Goal: Task Accomplishment & Management: Manage account settings

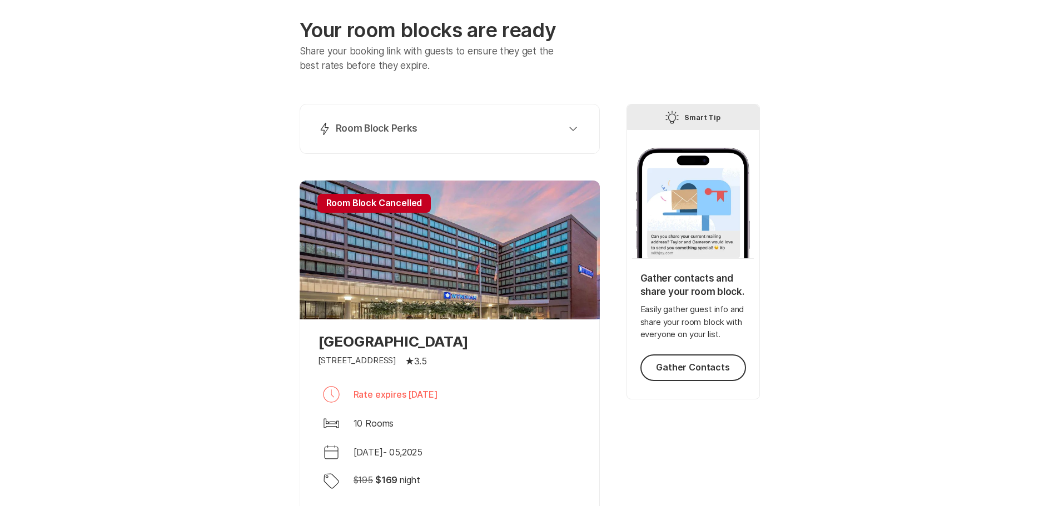
scroll to position [169, 0]
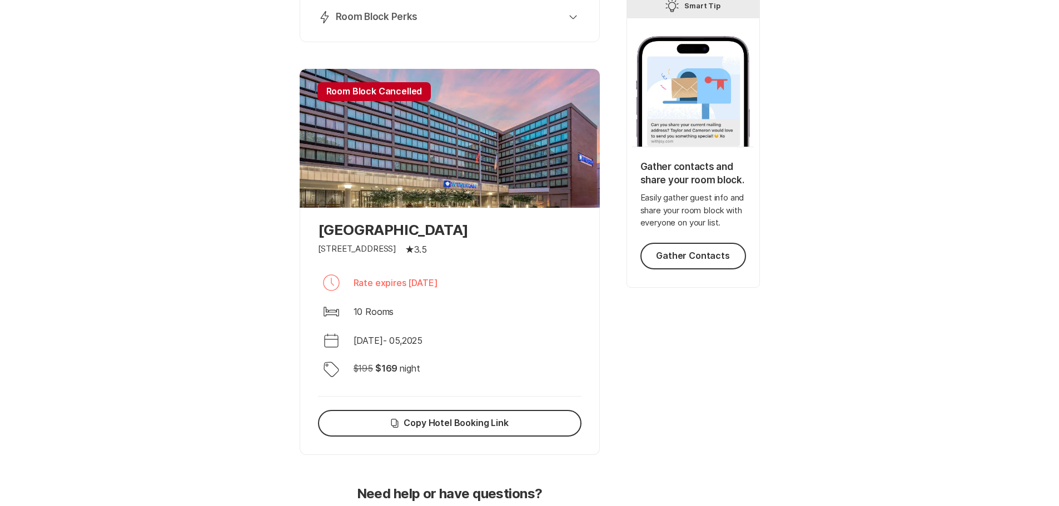
click at [435, 83] on div at bounding box center [450, 138] width 300 height 139
click at [426, 382] on div "Discount Tag $ 195 $ 169 night" at bounding box center [449, 369] width 263 height 27
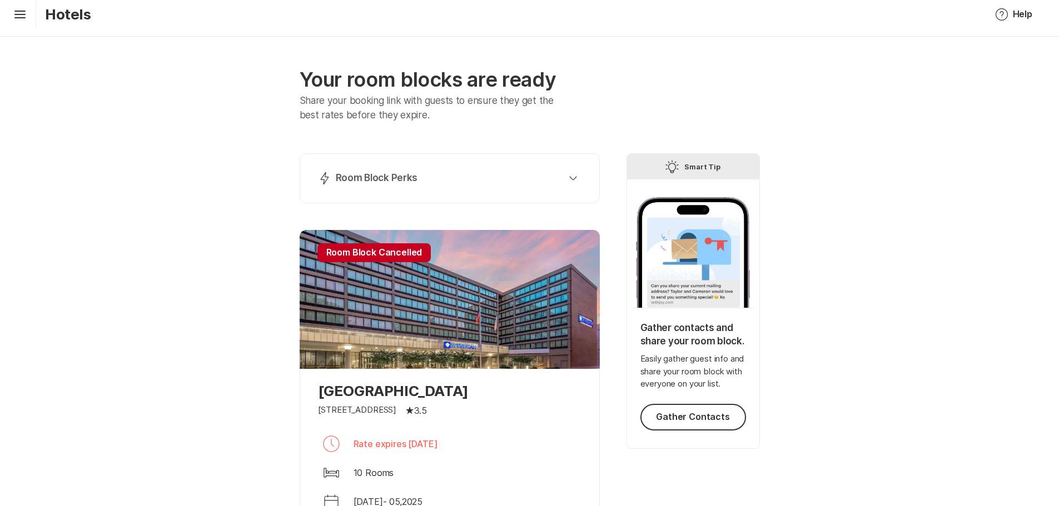
scroll to position [0, 0]
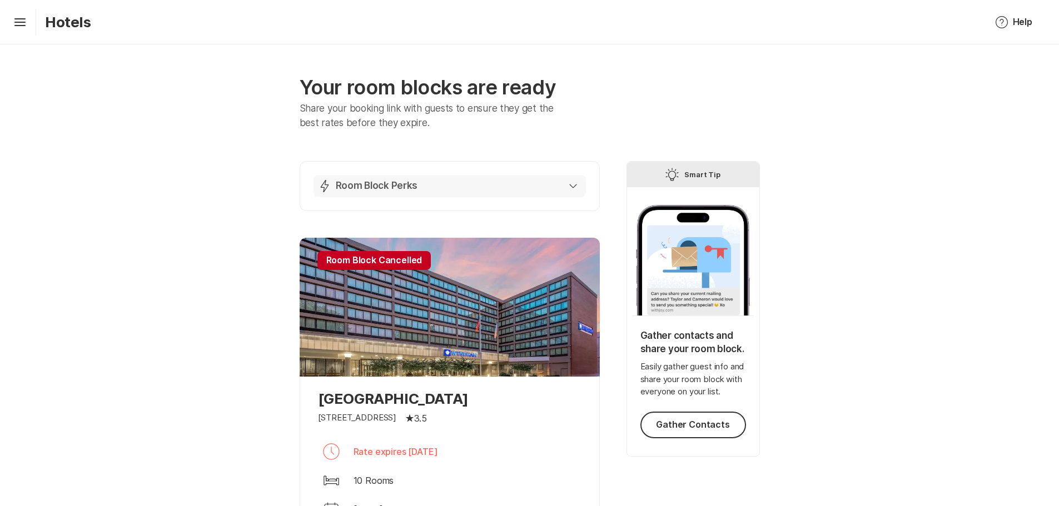
click at [577, 190] on button "Lightning Bolt Room Block Perks" at bounding box center [449, 186] width 272 height 22
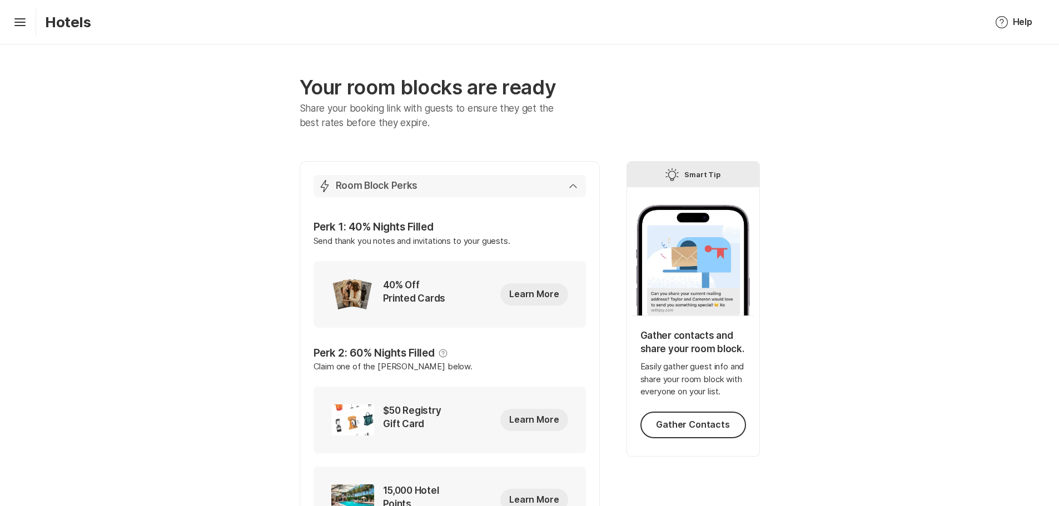
click at [577, 190] on button "Lightning Bolt Room Block Perks" at bounding box center [449, 186] width 272 height 22
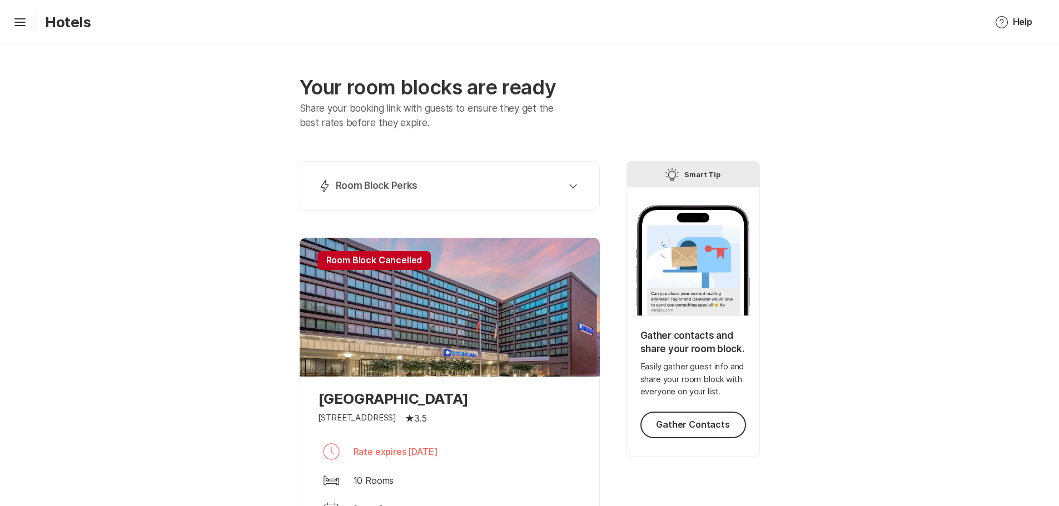
click at [7, 17] on div "Hamburger Hotels Help Help Tip Leave a Suggestion Notification Bubble Contact S…" at bounding box center [529, 22] width 1059 height 44
click at [21, 22] on icon at bounding box center [19, 20] width 11 height 4
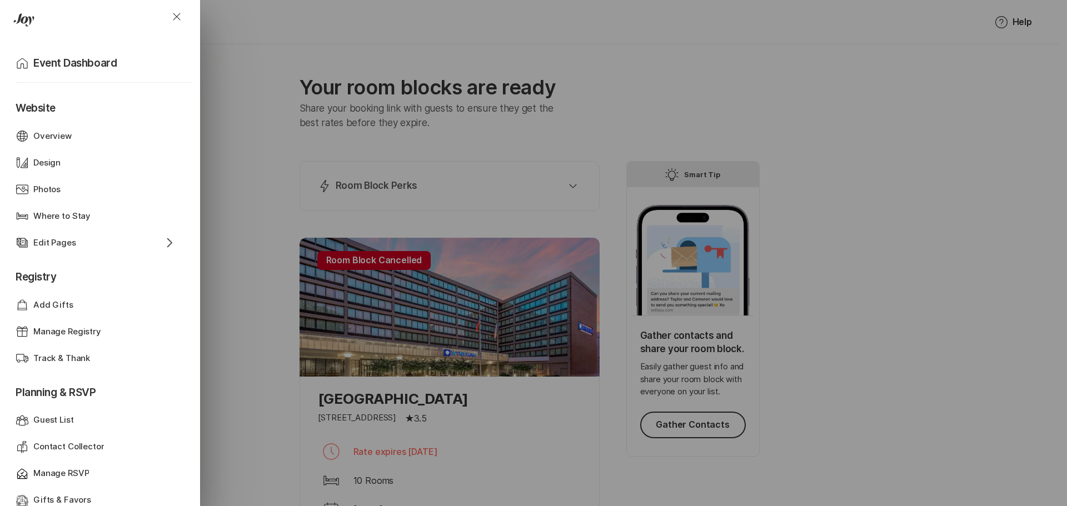
click at [342, 82] on div "Close Home Event Dashboard Website Web Globe Overview Design Design Photos Phot…" at bounding box center [533, 253] width 1067 height 506
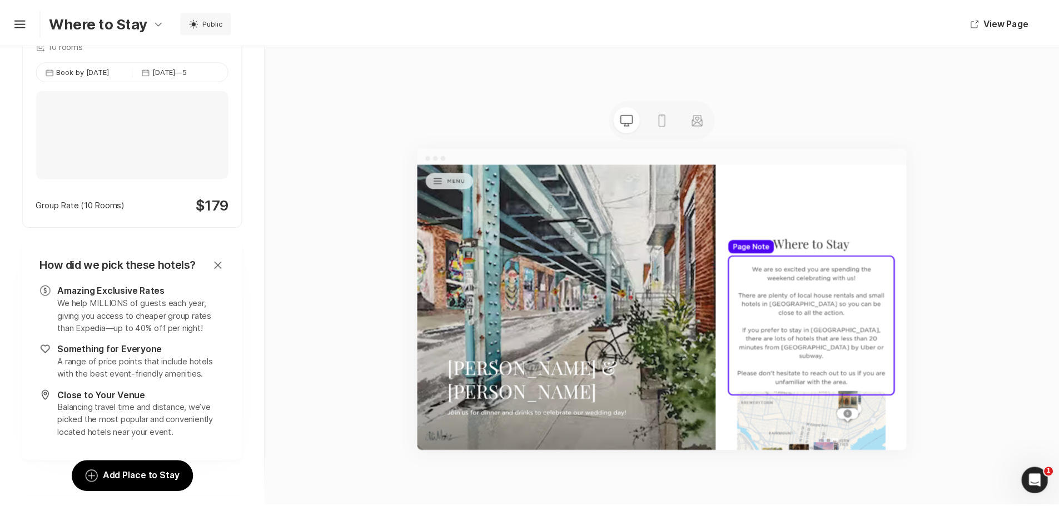
scroll to position [1763, 0]
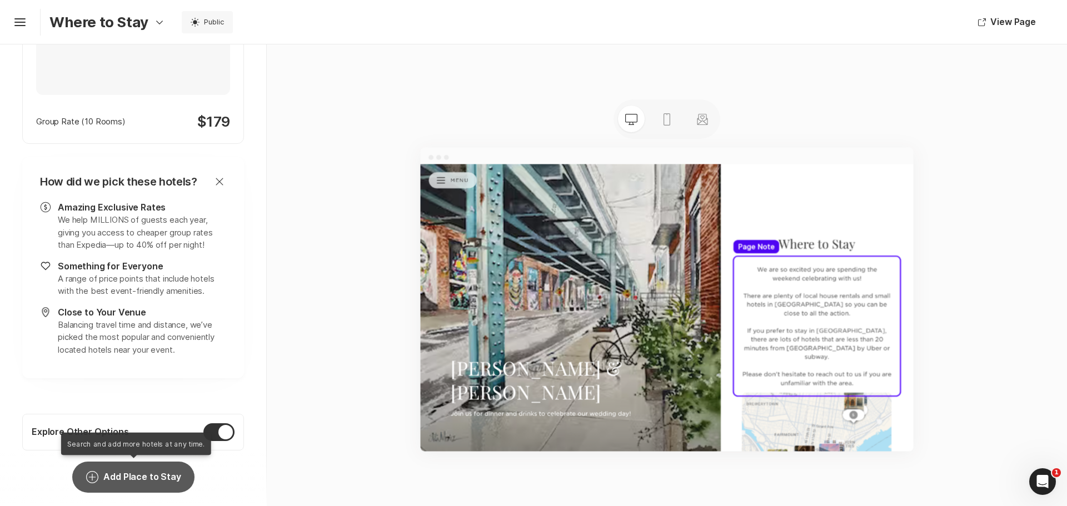
click at [124, 472] on button "Add Circle Add Place to Stay" at bounding box center [133, 477] width 122 height 31
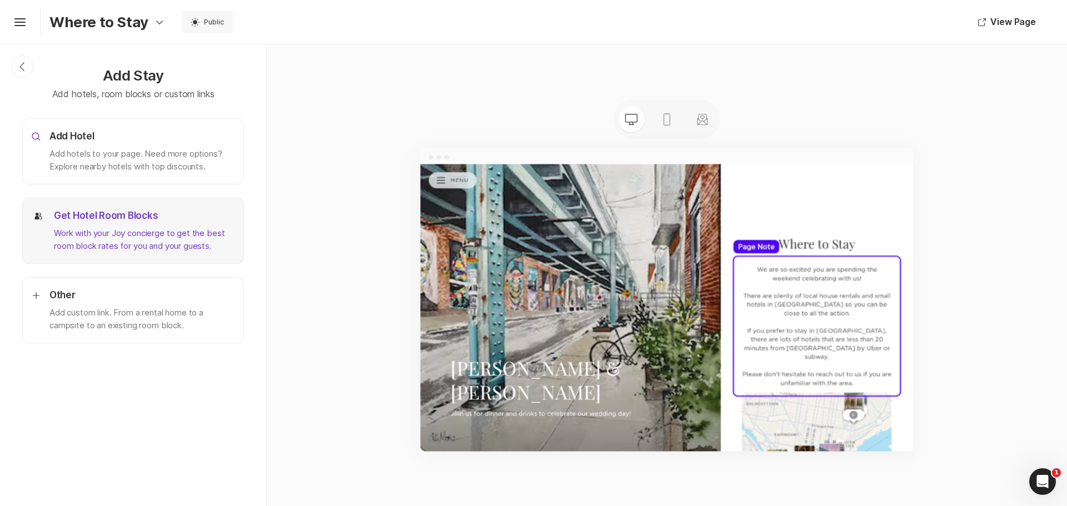
click at [138, 245] on p "Work with your Joy concierge to get the best room block rates for you and your …" at bounding box center [144, 239] width 181 height 25
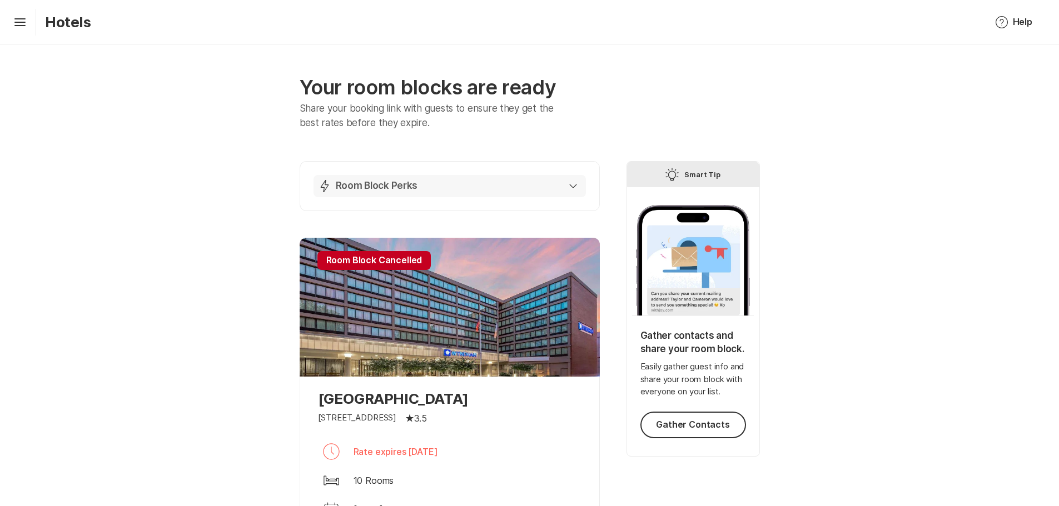
click at [581, 188] on button "Lightning Bolt Room Block Perks" at bounding box center [449, 186] width 272 height 22
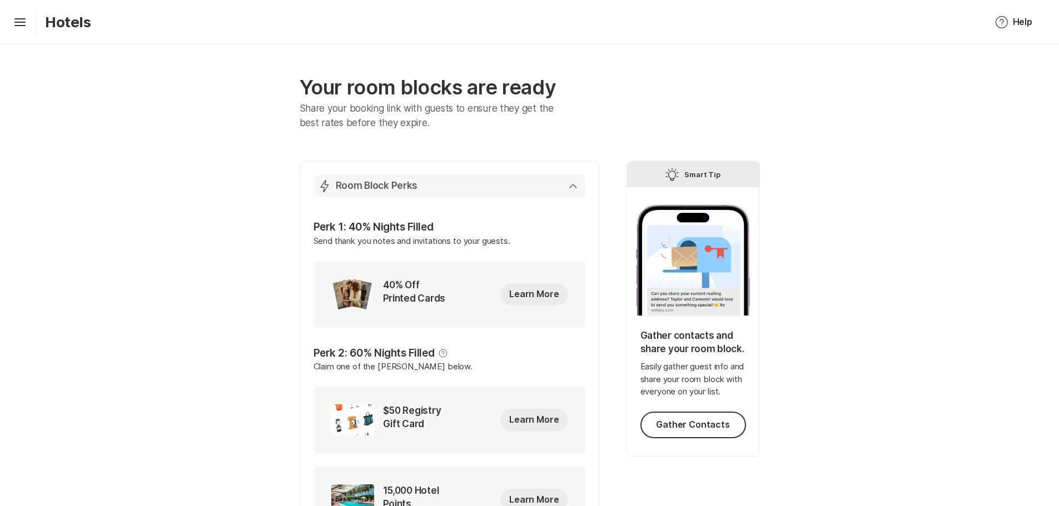
click at [581, 188] on button "Lightning Bolt Room Block Perks" at bounding box center [449, 186] width 272 height 22
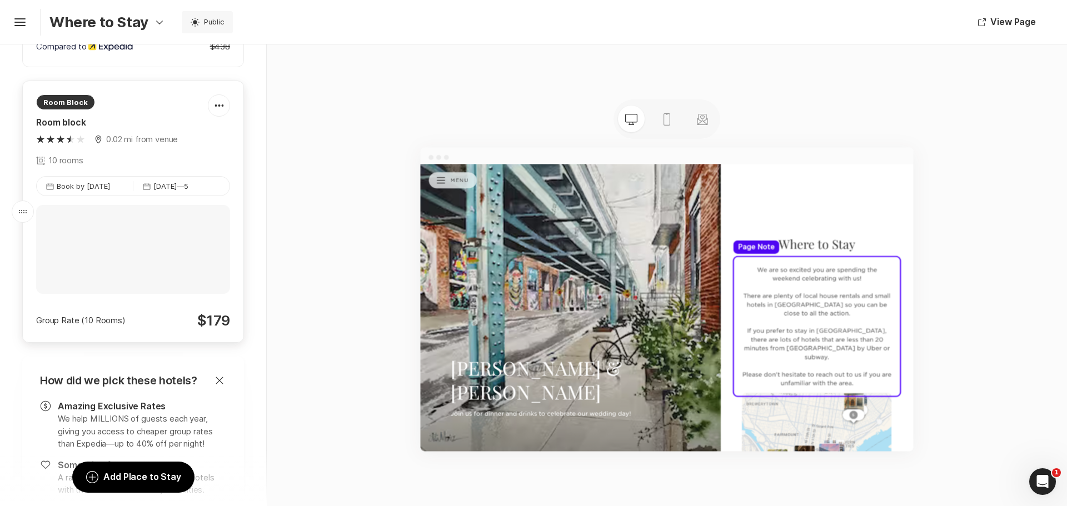
scroll to position [1612, 0]
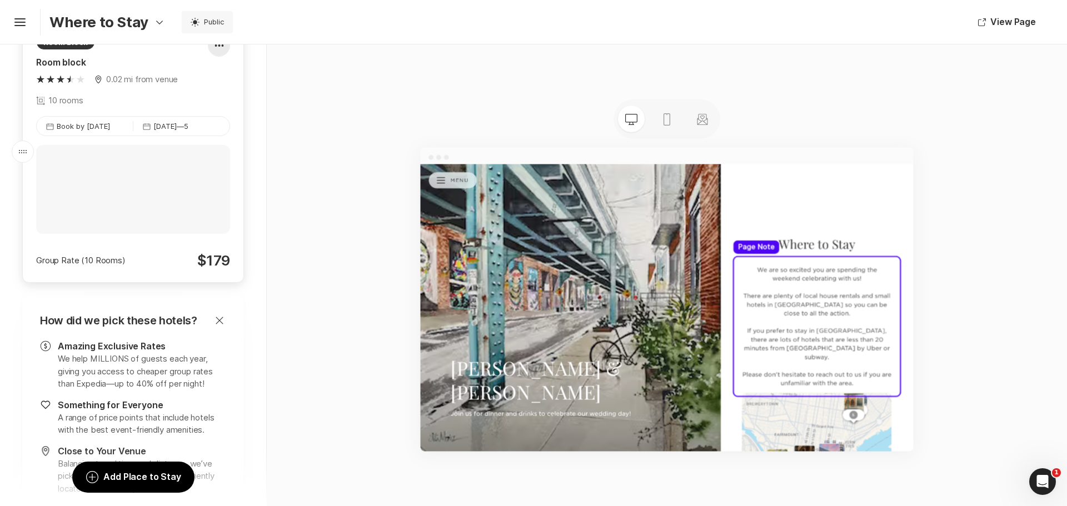
click at [213, 57] on div at bounding box center [218, 45] width 21 height 22
click at [210, 94] on div "Pencil Edit" at bounding box center [206, 91] width 91 height 27
type textarea "x"
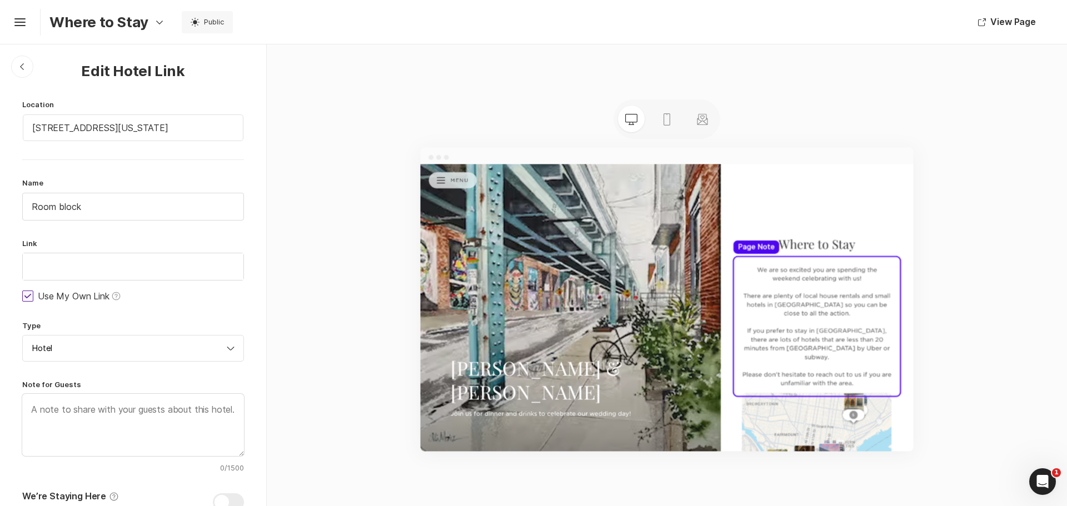
click at [27, 298] on icon at bounding box center [27, 296] width 7 height 4
click at [22, 296] on input "Use My Own Link Help" at bounding box center [22, 296] width 1 height 1
checkbox input "false"
click at [164, 132] on input "[STREET_ADDRESS][US_STATE]" at bounding box center [133, 127] width 221 height 27
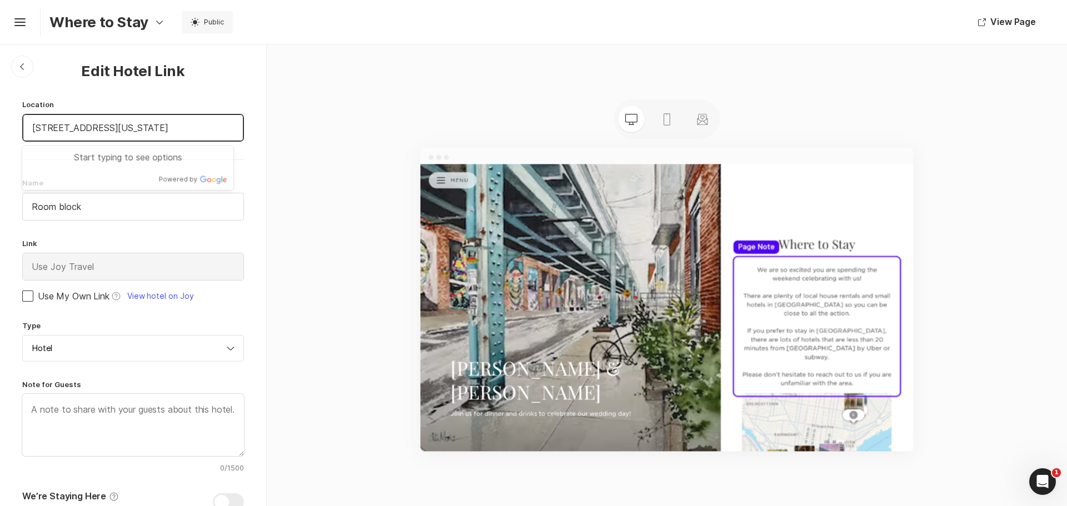
click at [164, 132] on input "[STREET_ADDRESS][US_STATE]" at bounding box center [133, 127] width 221 height 27
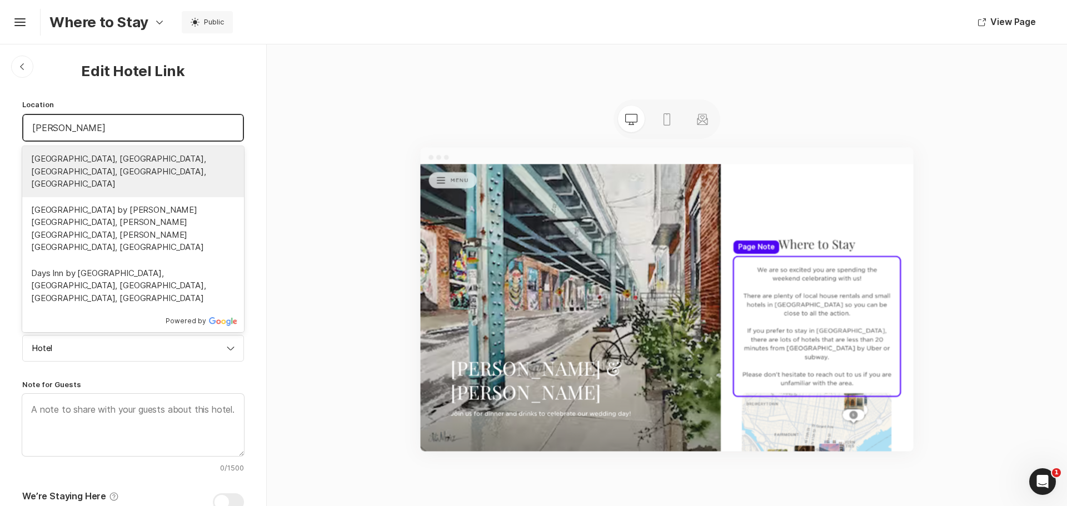
click at [165, 179] on li "[GEOGRAPHIC_DATA], [GEOGRAPHIC_DATA], [GEOGRAPHIC_DATA], [GEOGRAPHIC_DATA], [GE…" at bounding box center [133, 171] width 222 height 51
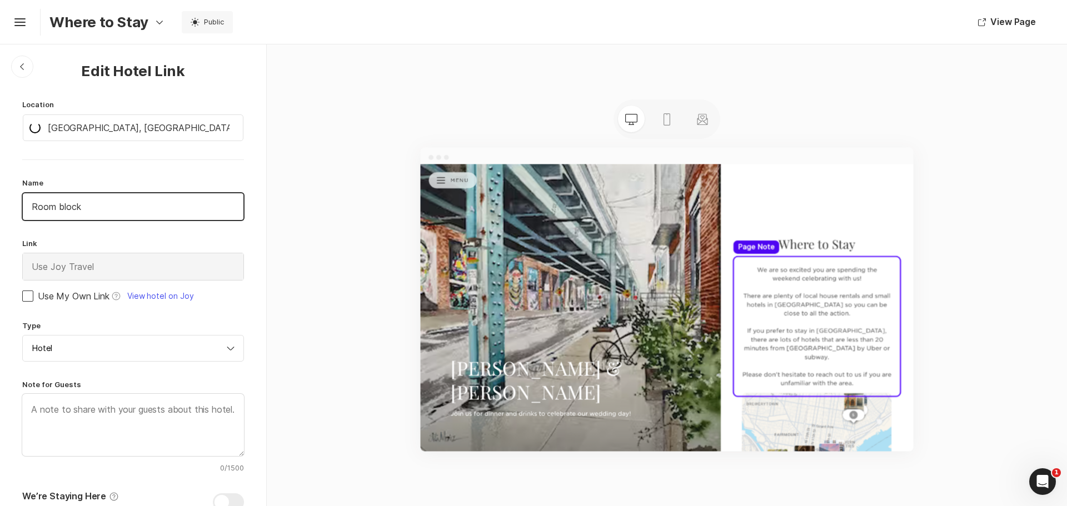
drag, startPoint x: 129, startPoint y: 211, endPoint x: 32, endPoint y: 213, distance: 97.3
click at [32, 213] on input "Room block" at bounding box center [133, 206] width 221 height 27
type input "[STREET_ADDRESS][US_STATE]"
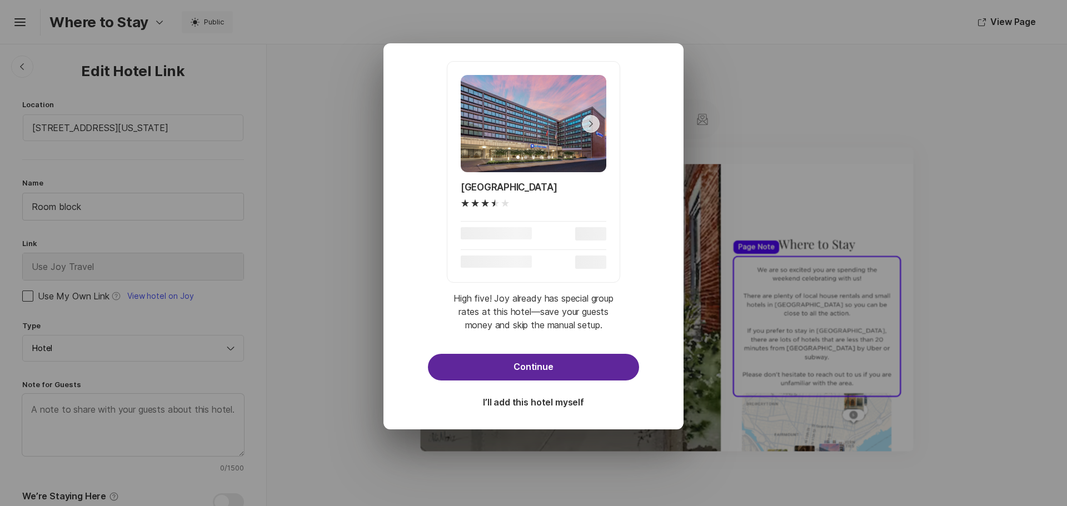
click at [566, 381] on button "Continue" at bounding box center [533, 367] width 211 height 27
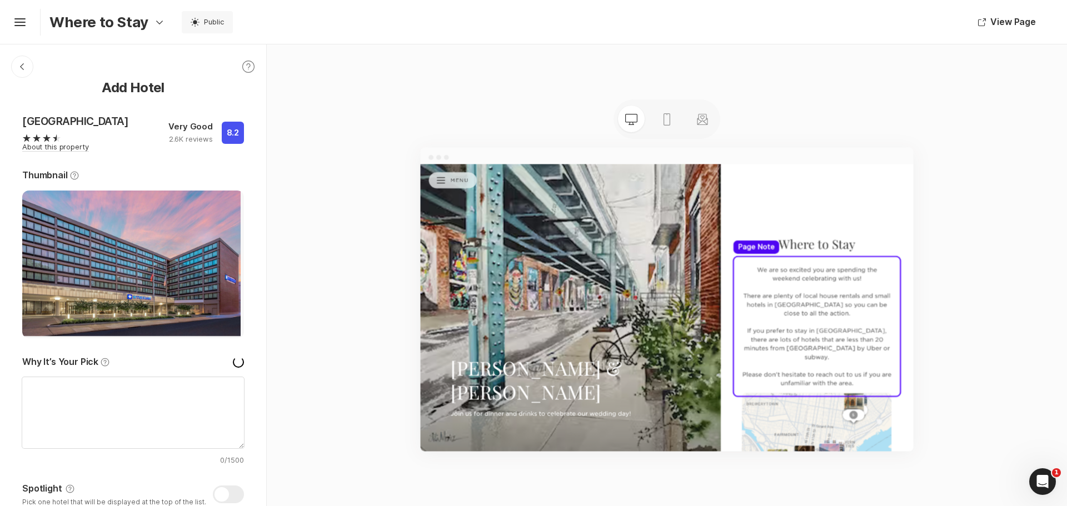
type textarea "x"
type textarea "Hey there! As you know, our upcoming wedding is going to be full of love and ce…"
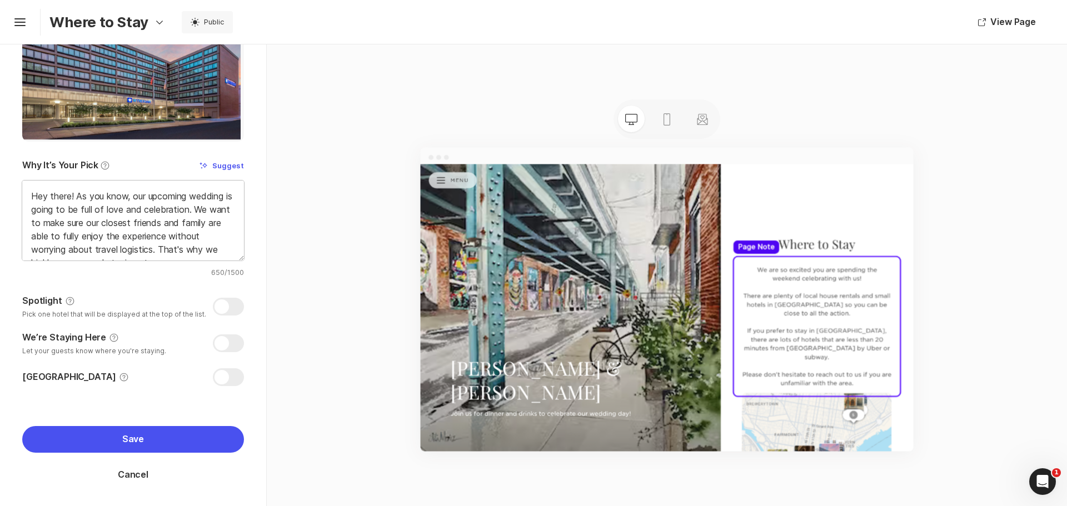
scroll to position [210, 0]
click at [223, 376] on div at bounding box center [228, 377] width 31 height 18
click at [23, 369] on input "Hotel Room Block Help" at bounding box center [22, 368] width 1 height 1
checkbox input "true"
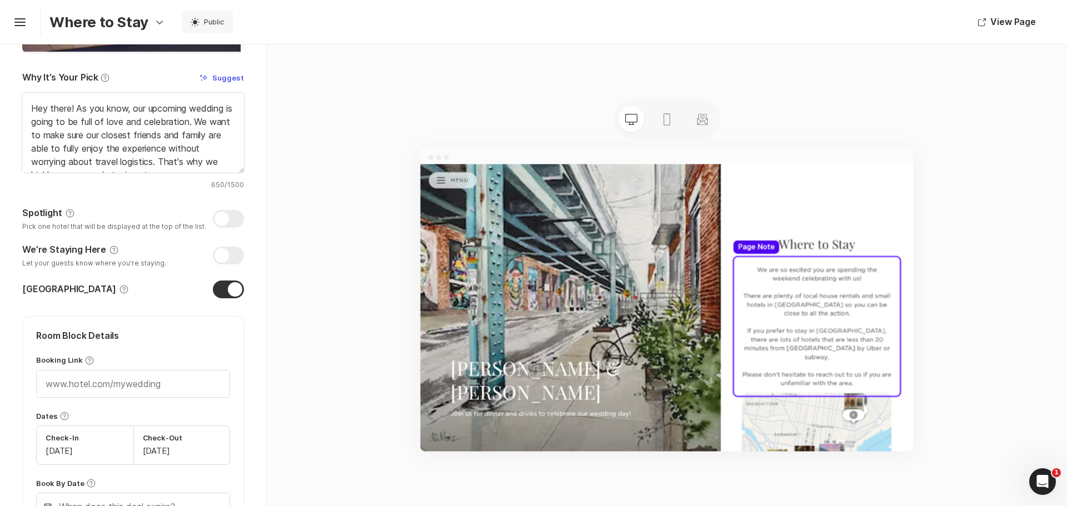
scroll to position [377, 0]
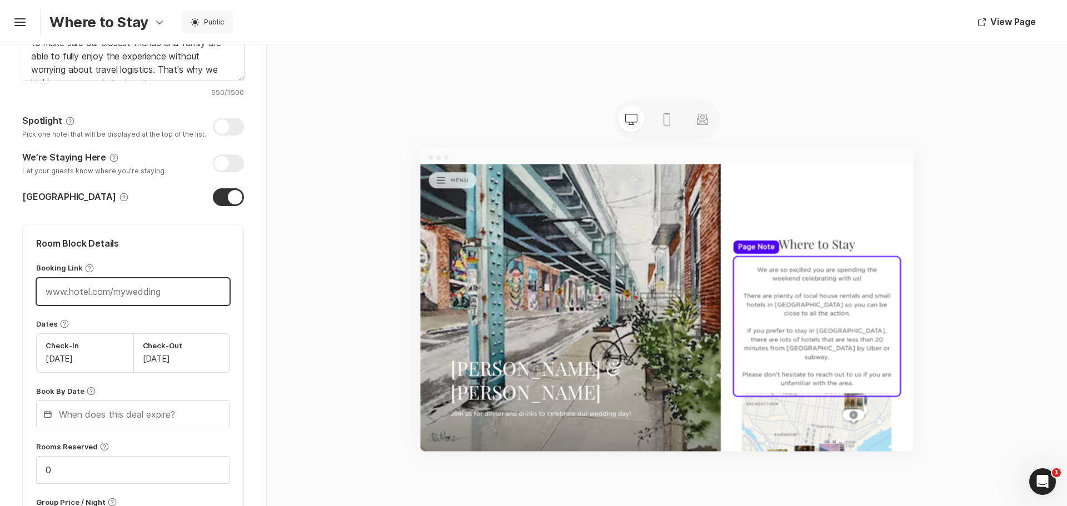
click at [122, 305] on input "text" at bounding box center [133, 291] width 193 height 27
paste input "[URL][DOMAIN_NAME][US_STATE][DATE][DATE]"
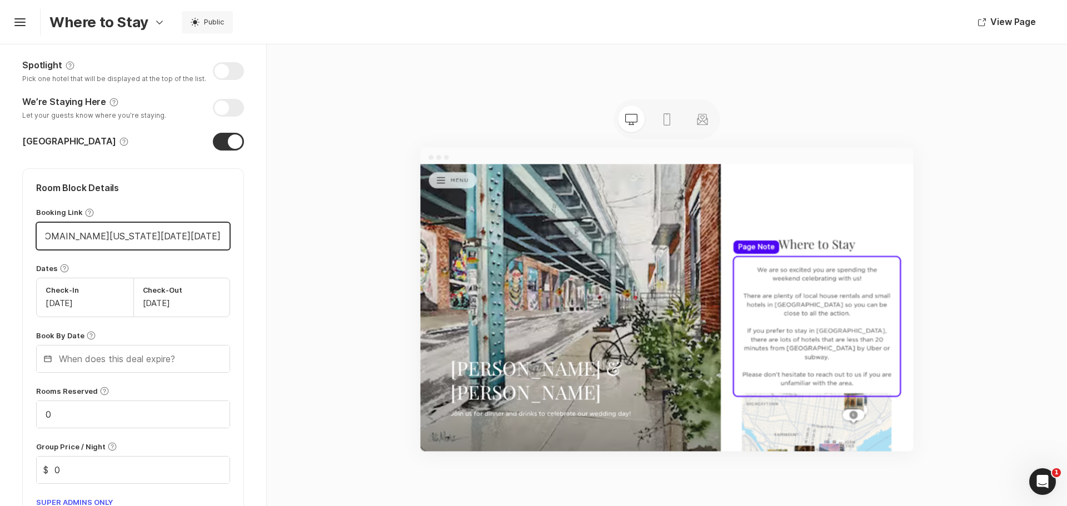
type input "[URL][DOMAIN_NAME][US_STATE][DATE][DATE]"
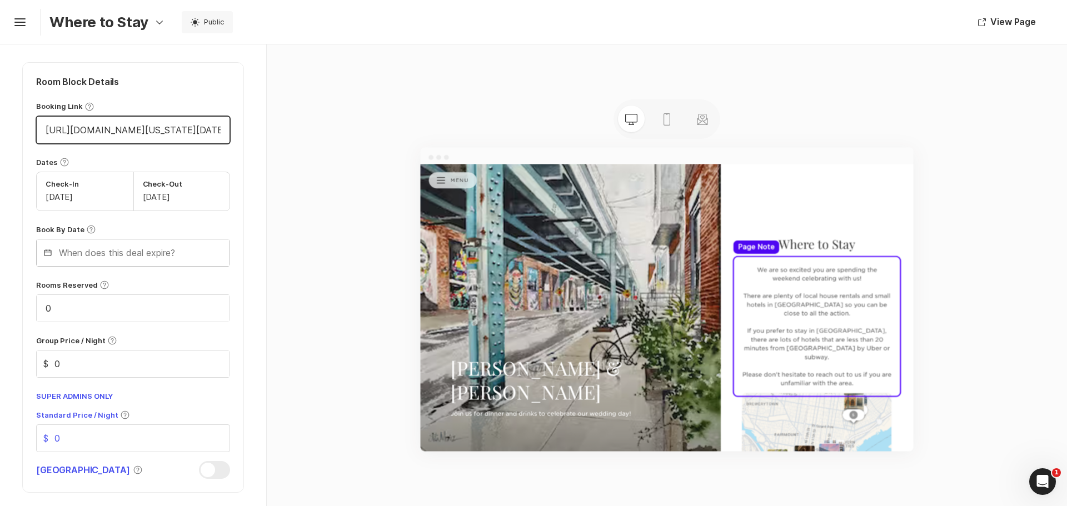
scroll to position [544, 0]
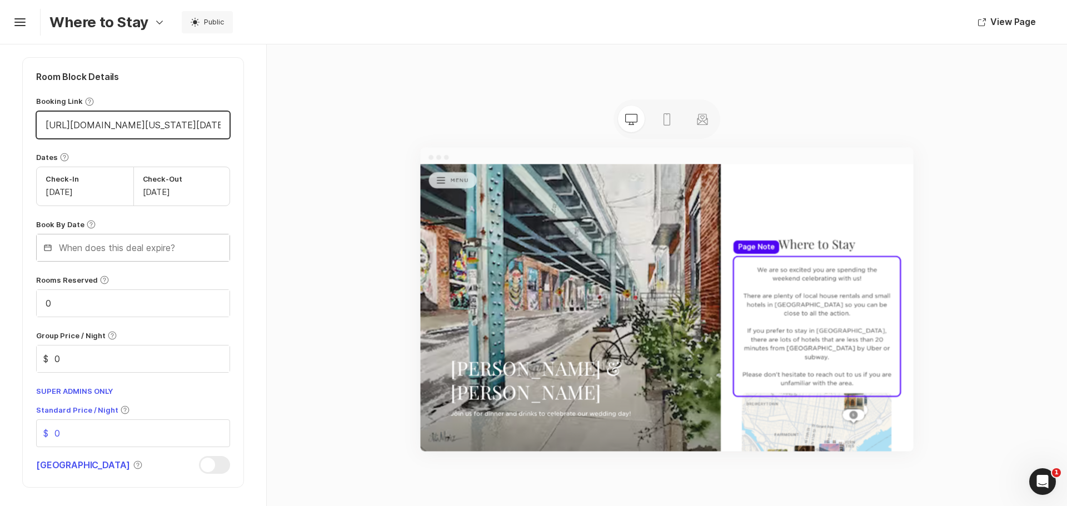
click at [154, 261] on input "text" at bounding box center [133, 248] width 193 height 27
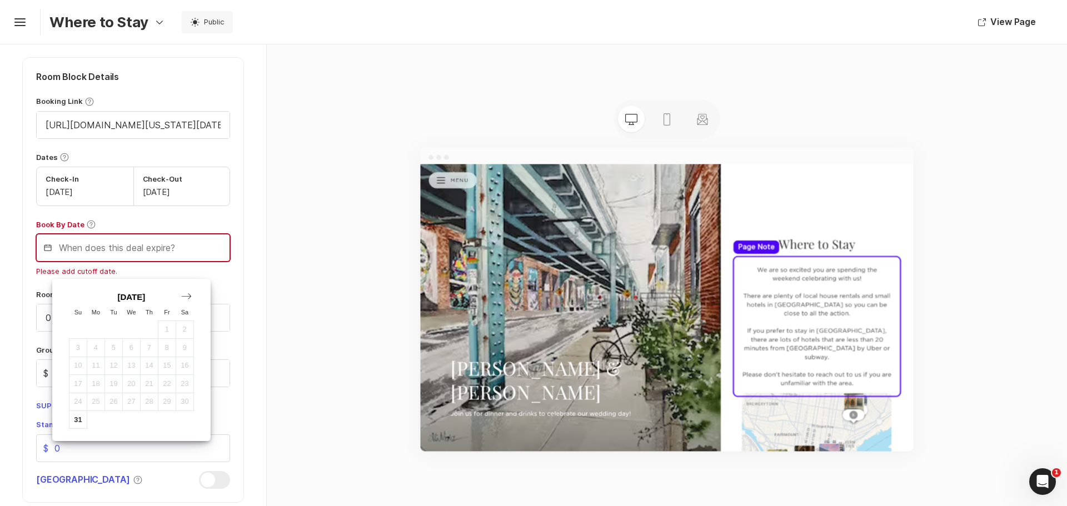
click at [170, 260] on input "text" at bounding box center [133, 248] width 193 height 27
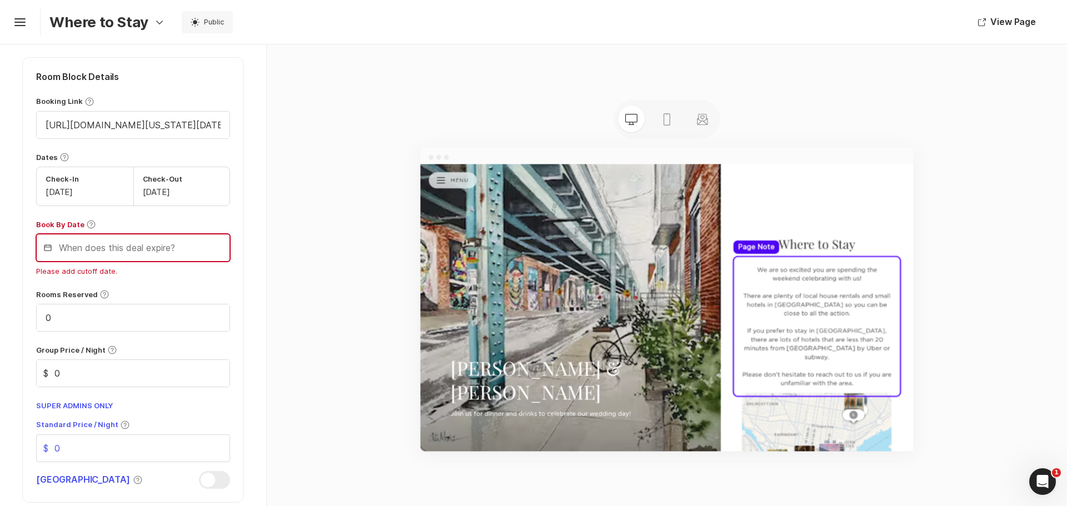
click at [178, 255] on input "text" at bounding box center [133, 248] width 193 height 27
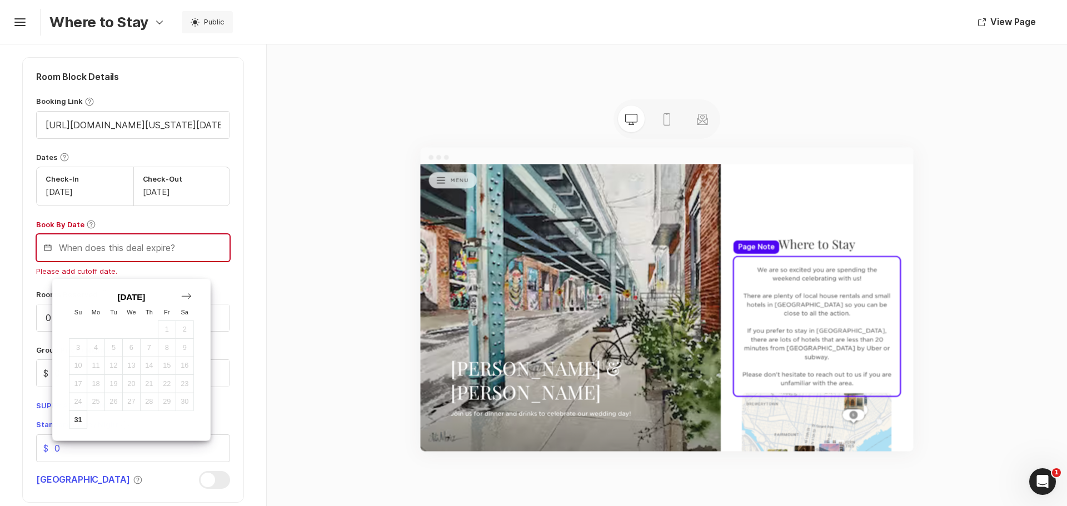
click at [183, 296] on icon "Next Month" at bounding box center [186, 296] width 9 height 6
click at [71, 300] on div "[DATE]" at bounding box center [132, 296] width 132 height 9
click at [72, 297] on icon "Previous Month" at bounding box center [76, 296] width 11 height 6
click at [175, 334] on div "5" at bounding box center [167, 330] width 18 height 18
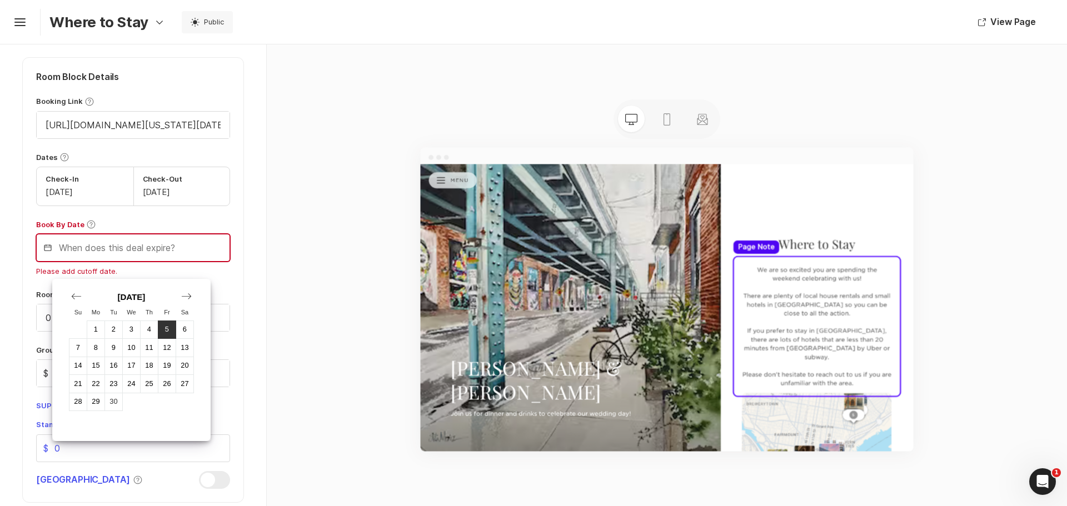
type input "[DATE]"
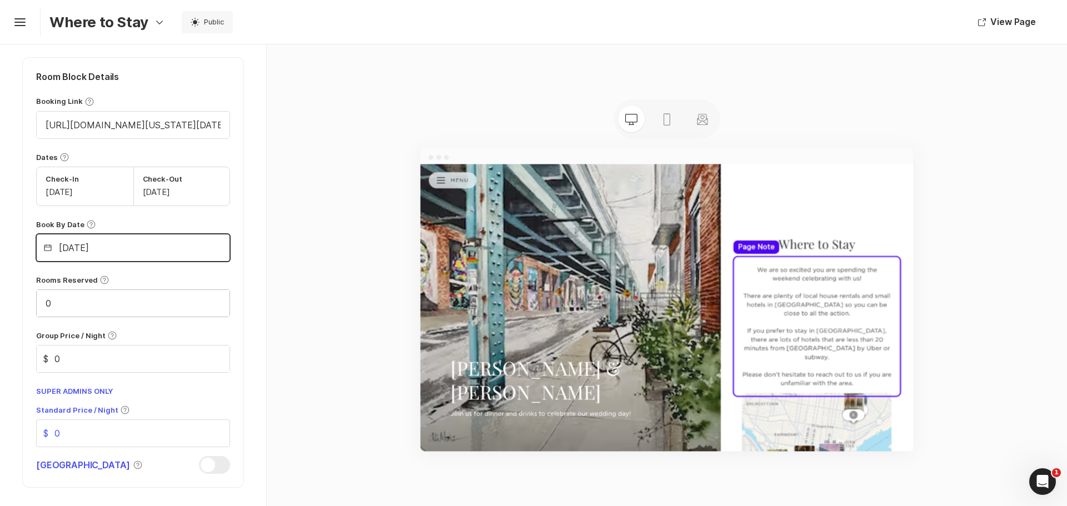
click at [168, 317] on input "0" at bounding box center [133, 303] width 193 height 27
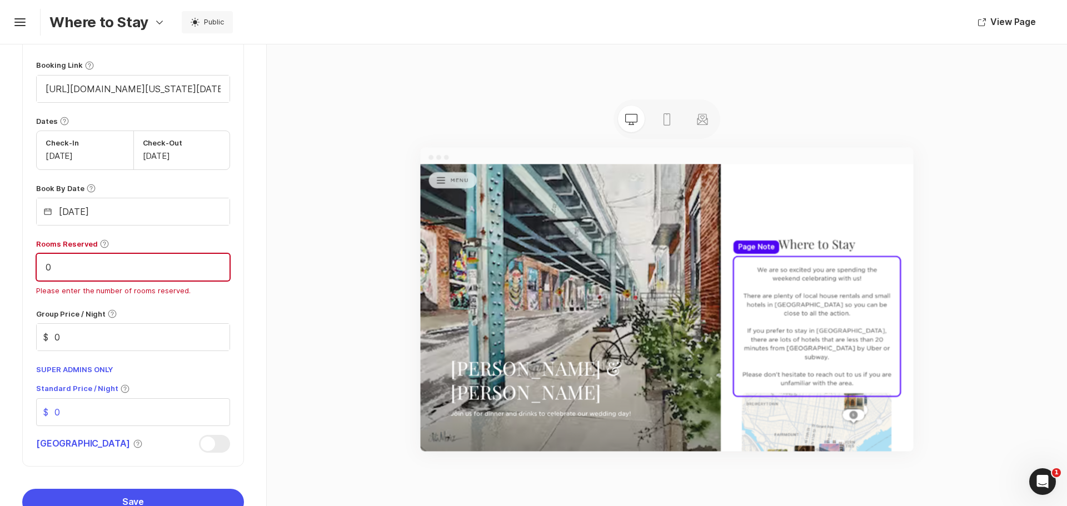
scroll to position [599, 0]
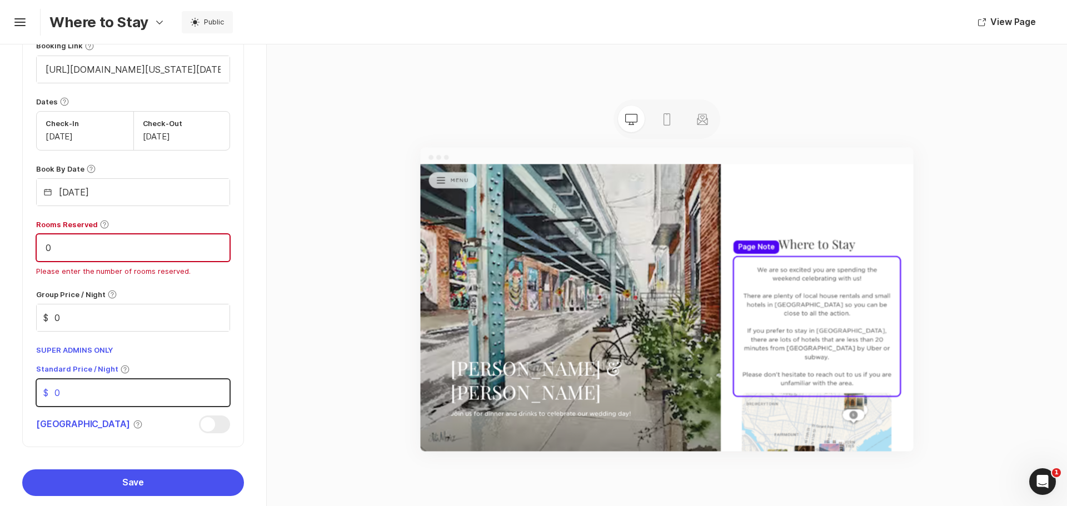
click at [89, 401] on input "0" at bounding box center [133, 393] width 193 height 27
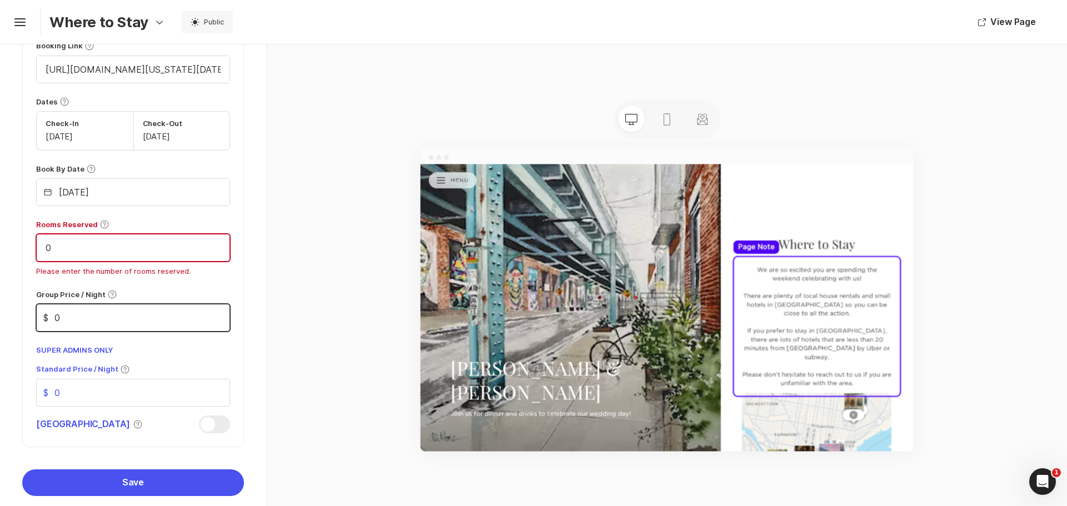
click at [84, 330] on input "0" at bounding box center [133, 318] width 193 height 27
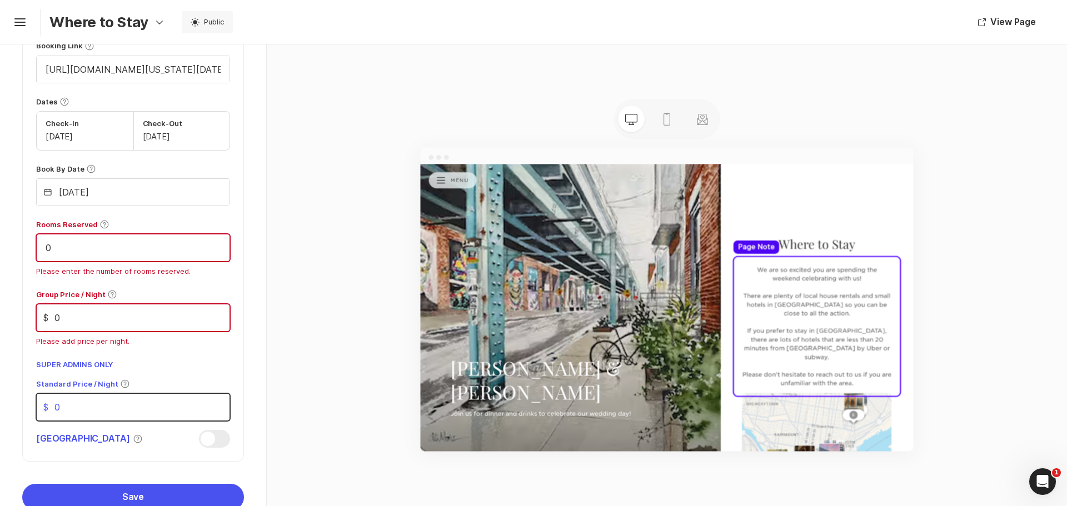
drag, startPoint x: 86, startPoint y: 404, endPoint x: 48, endPoint y: 407, distance: 37.9
click at [48, 407] on input "0" at bounding box center [133, 407] width 193 height 27
click at [69, 261] on input "0" at bounding box center [133, 248] width 193 height 27
drag, startPoint x: 69, startPoint y: 264, endPoint x: 32, endPoint y: 270, distance: 37.7
click at [32, 270] on div "Room Block Details Booking Link Help [URL][DOMAIN_NAME][US_STATE][DATE][DATE] D…" at bounding box center [133, 232] width 222 height 460
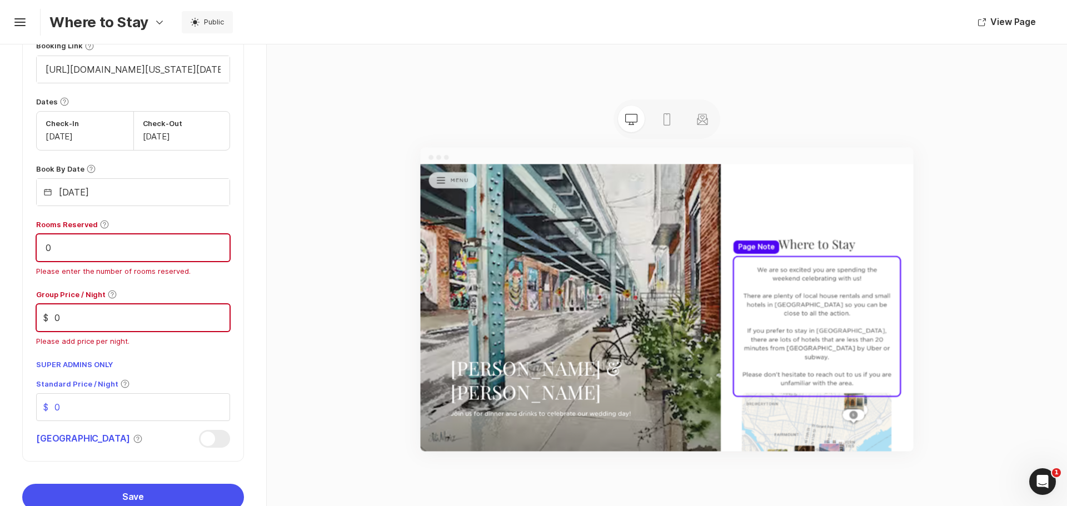
click at [110, 261] on input "0" at bounding box center [133, 248] width 193 height 27
drag, startPoint x: 91, startPoint y: 265, endPoint x: 41, endPoint y: 261, distance: 49.6
click at [41, 261] on input "0" at bounding box center [133, 248] width 193 height 27
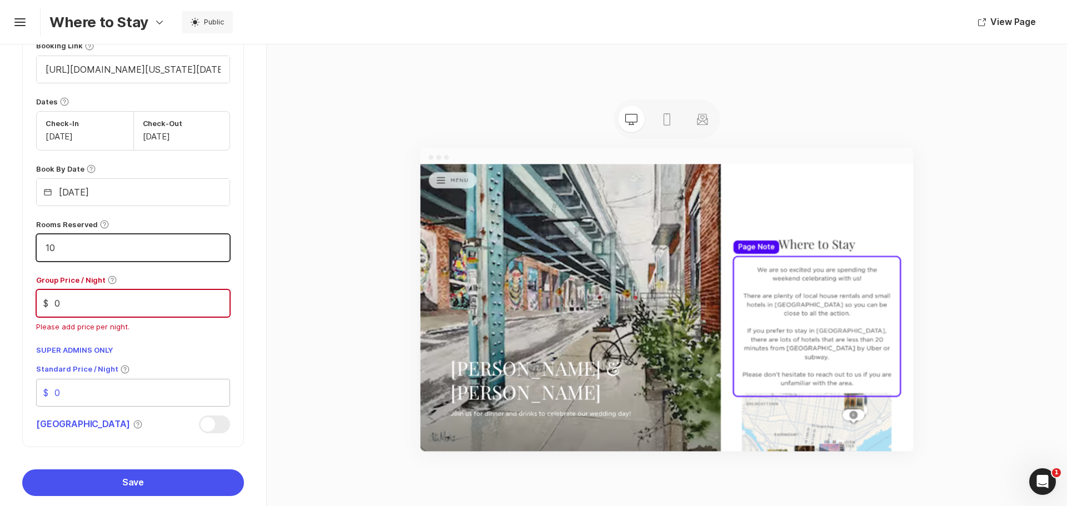
type input "10"
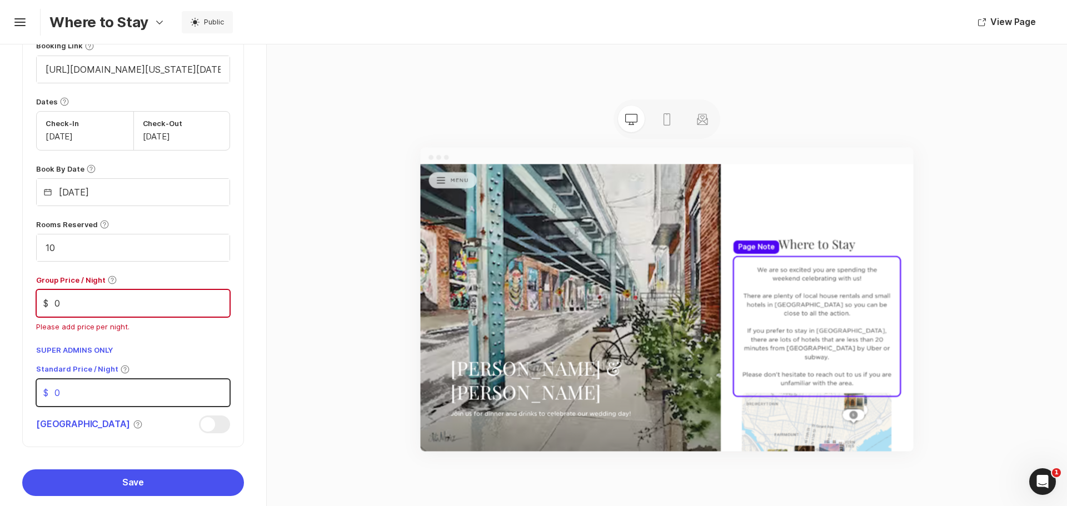
click at [74, 403] on input "0" at bounding box center [133, 393] width 193 height 27
click at [211, 309] on input "0" at bounding box center [133, 303] width 193 height 27
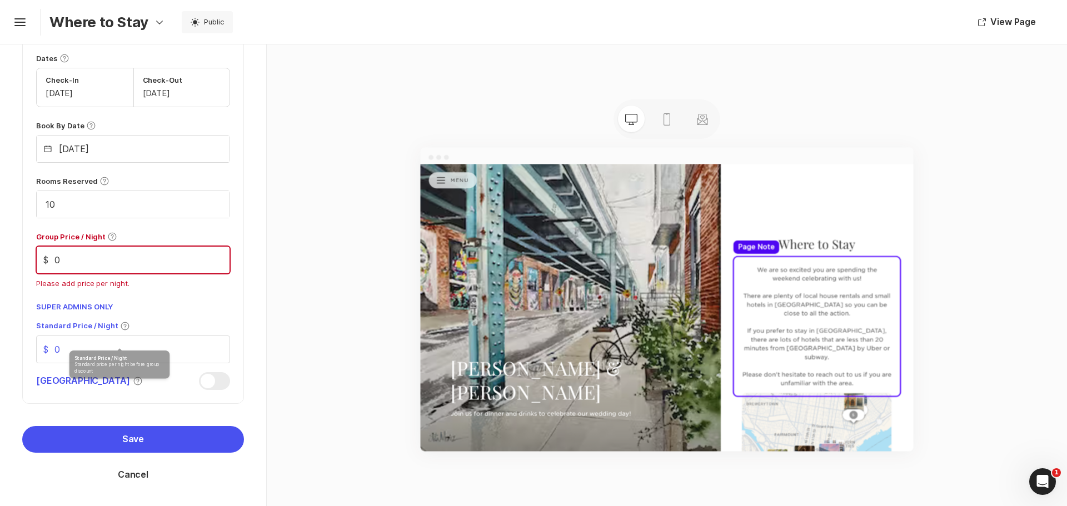
click at [70, 257] on input "0" at bounding box center [133, 260] width 193 height 27
drag, startPoint x: 70, startPoint y: 257, endPoint x: 53, endPoint y: 261, distance: 17.1
click at [53, 261] on input "0" at bounding box center [133, 260] width 193 height 27
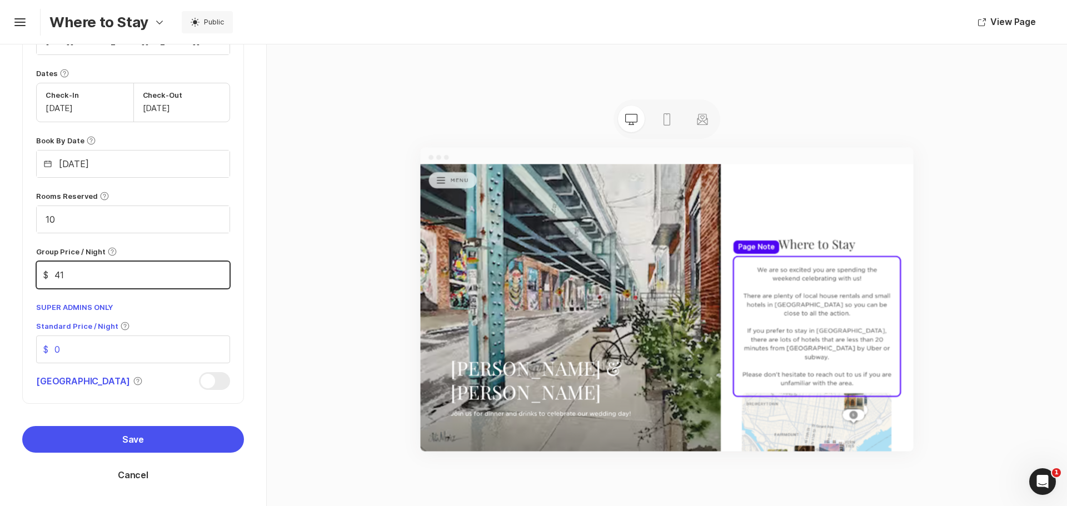
scroll to position [641, 0]
type input "4"
type input "179"
click at [69, 355] on input "0" at bounding box center [133, 349] width 193 height 27
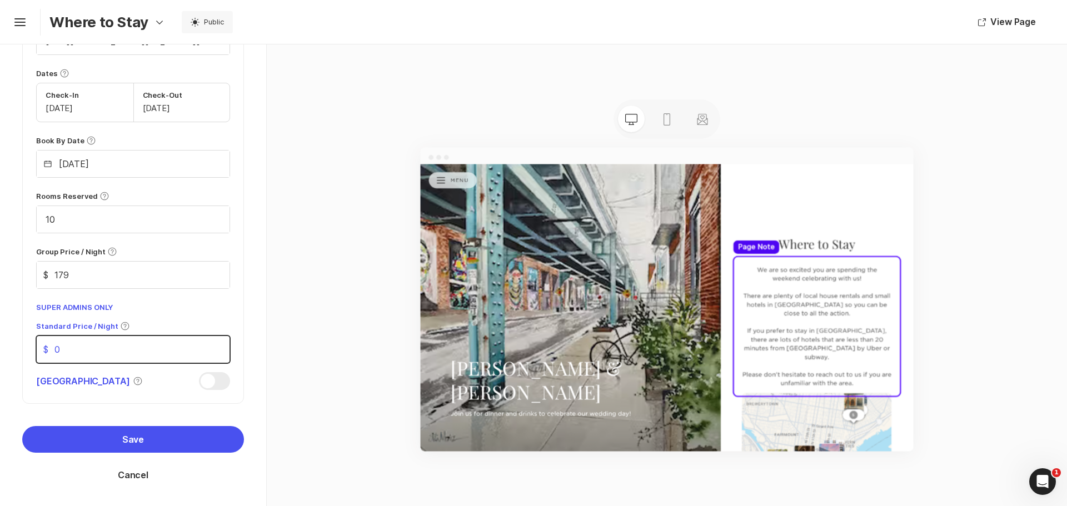
drag, startPoint x: 68, startPoint y: 355, endPoint x: 61, endPoint y: 356, distance: 7.9
click at [61, 356] on input "0" at bounding box center [133, 349] width 193 height 27
type input "0"
type input "199"
click at [208, 378] on div at bounding box center [214, 381] width 31 height 18
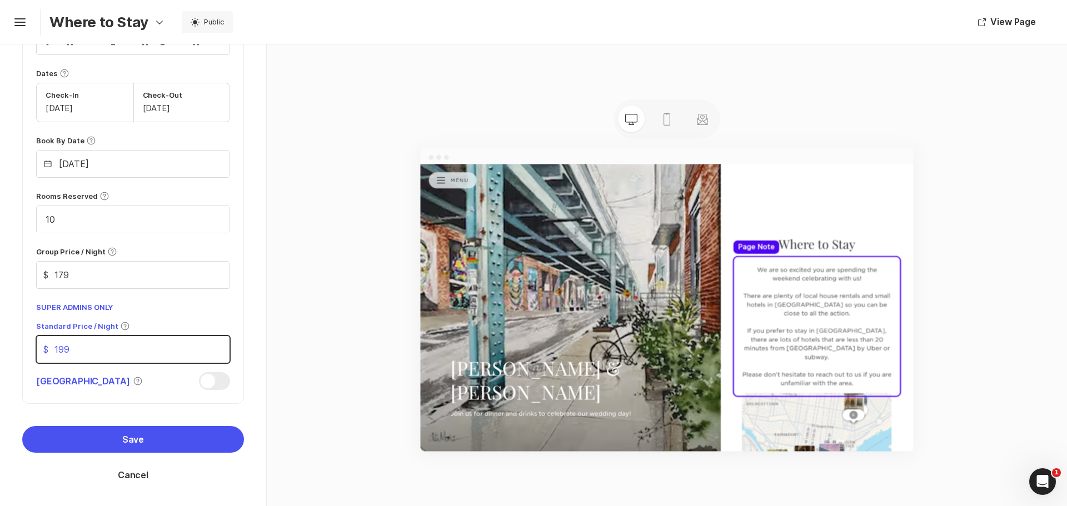
click at [37, 373] on input "[GEOGRAPHIC_DATA] Block Help" at bounding box center [36, 372] width 1 height 1
checkbox input "true"
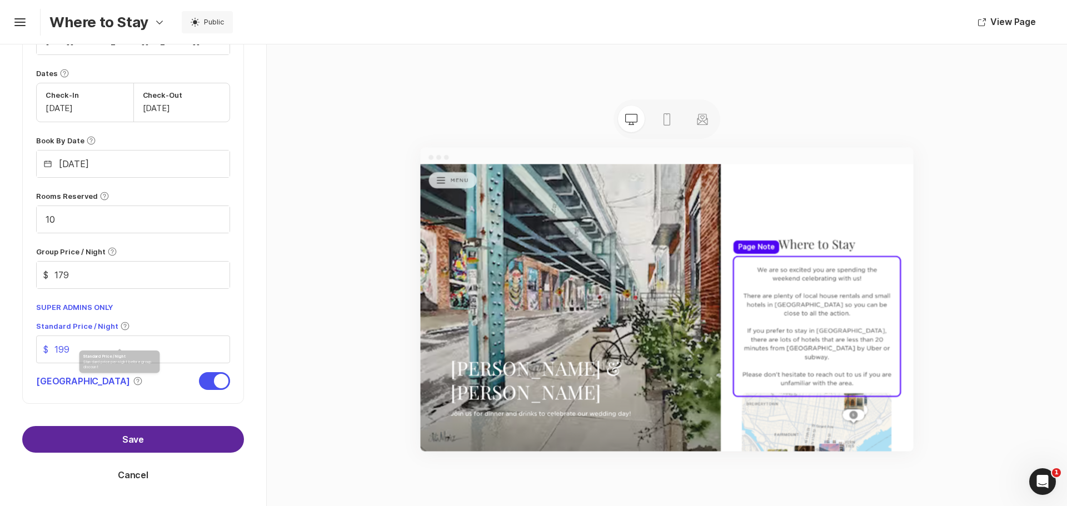
click at [158, 432] on button "Save" at bounding box center [133, 439] width 222 height 27
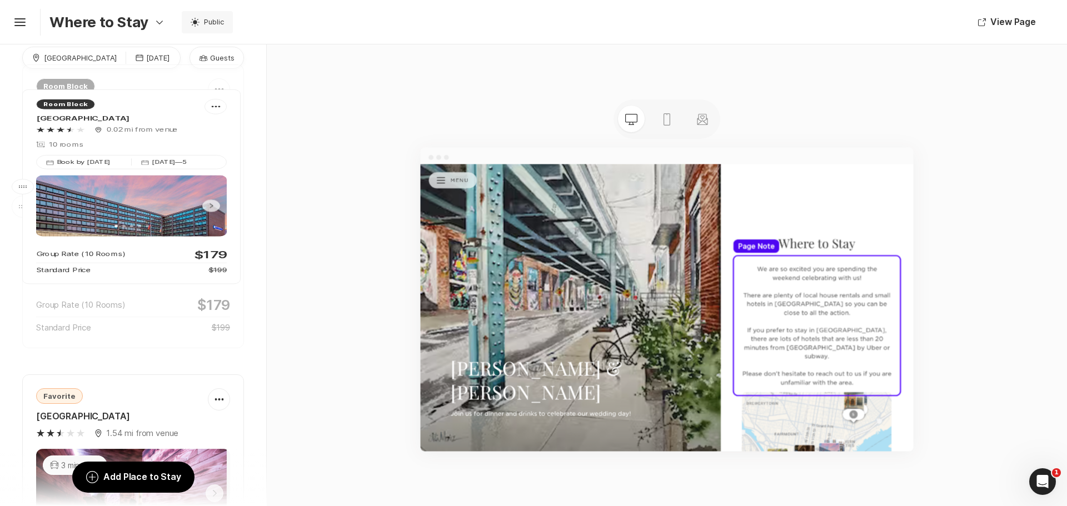
scroll to position [0, 0]
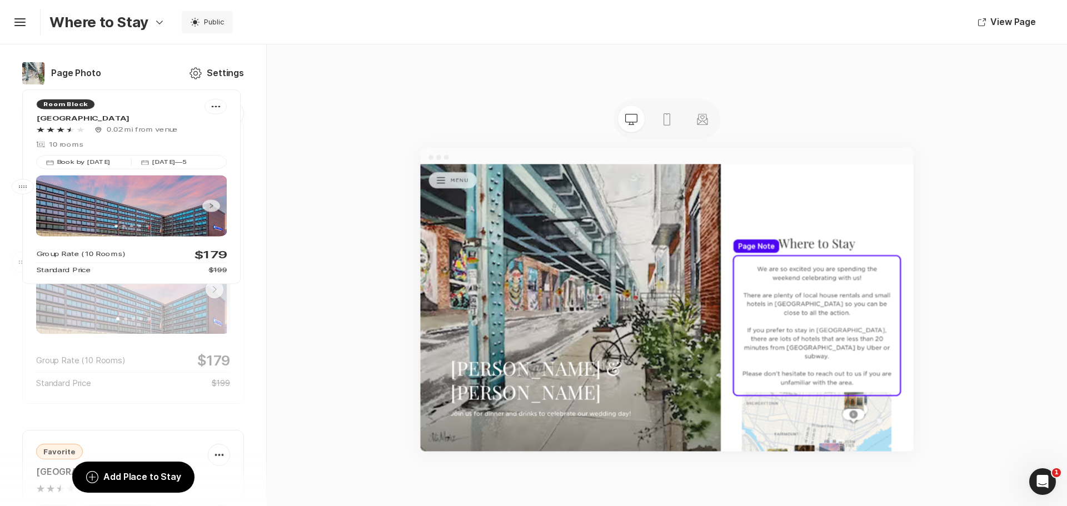
drag, startPoint x: 24, startPoint y: 231, endPoint x: 48, endPoint y: 37, distance: 195.4
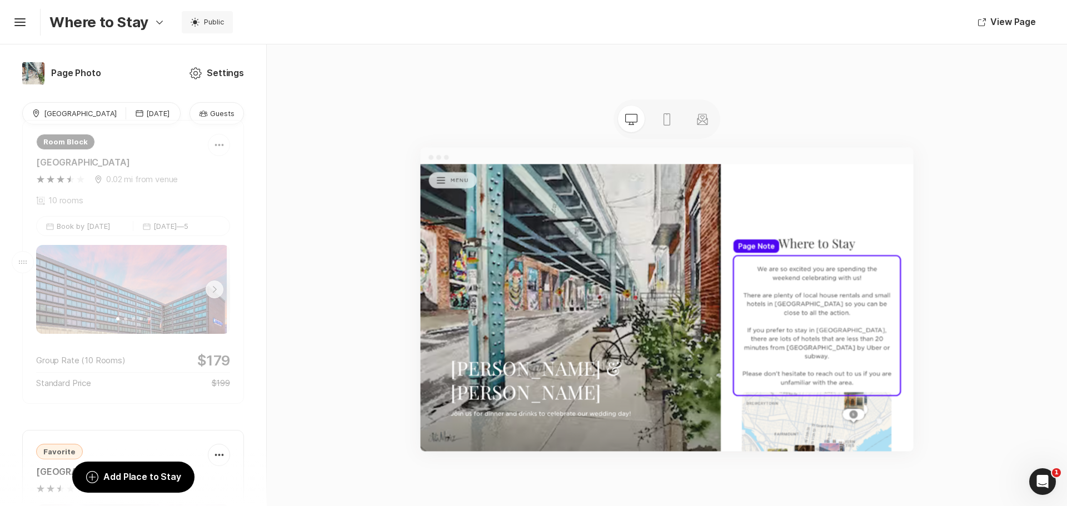
click at [48, 37] on div "Hamburger Where to Stay Option Select Down Design Email Design Event Details u …" at bounding box center [533, 253] width 1067 height 506
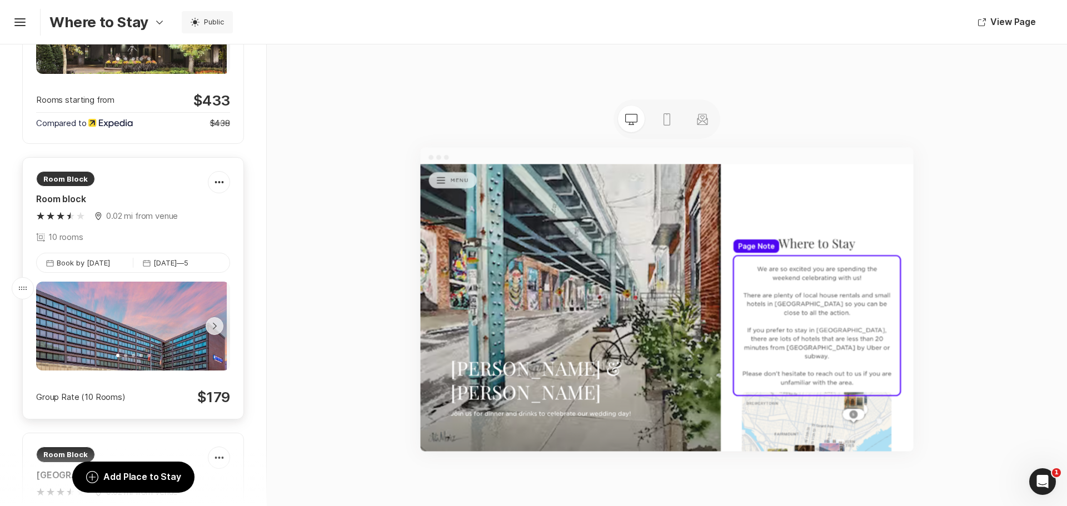
scroll to position [1556, 0]
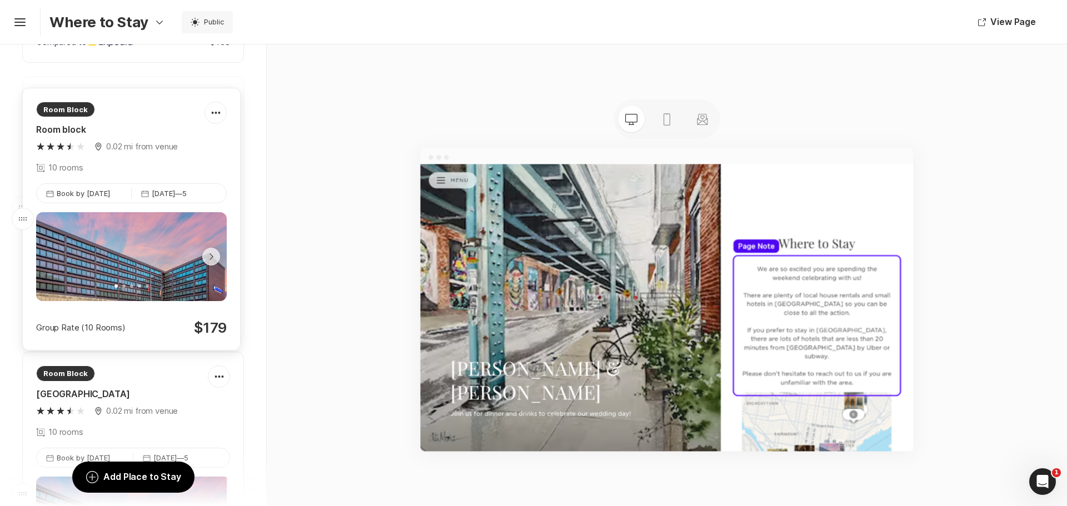
drag, startPoint x: 25, startPoint y: 221, endPoint x: 32, endPoint y: 220, distance: 6.8
click at [32, 220] on body "Hamburger Where to Stay Option Select Down Design Email Design Event Details u …" at bounding box center [533, 253] width 1067 height 506
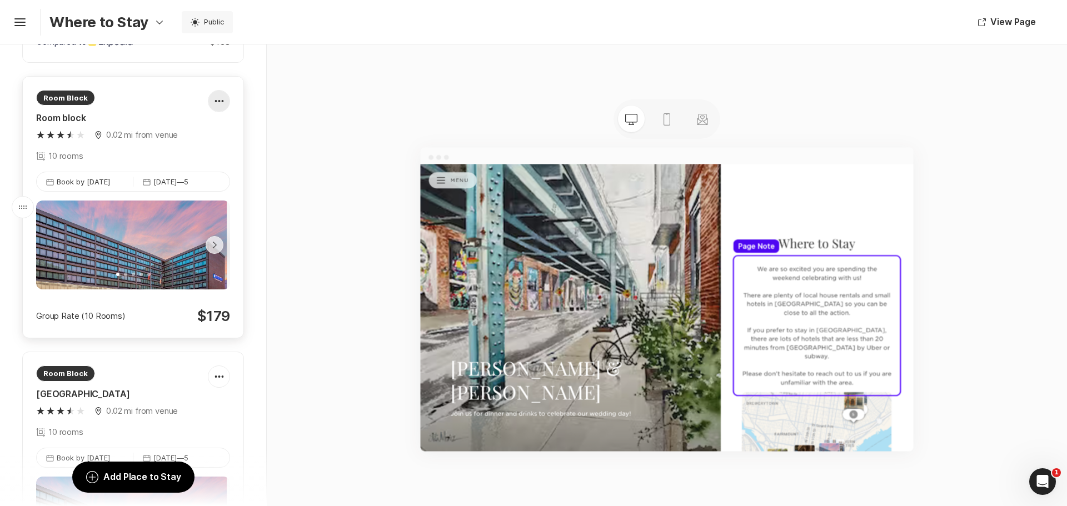
click at [215, 102] on icon at bounding box center [219, 101] width 9 height 2
click at [209, 202] on div "Trash Delete Room Block" at bounding box center [207, 200] width 82 height 13
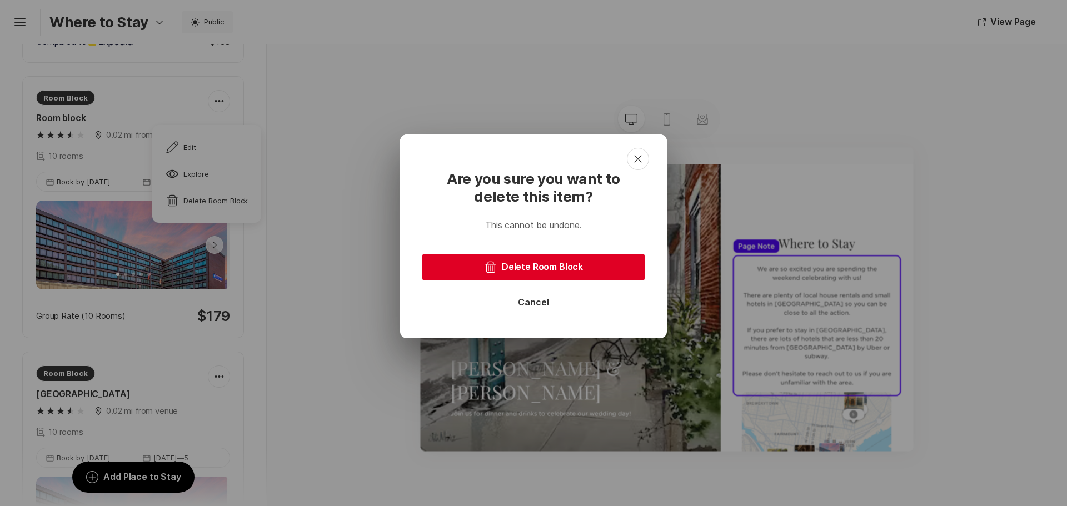
click at [607, 272] on button "Trash Delete Room Block" at bounding box center [533, 267] width 222 height 27
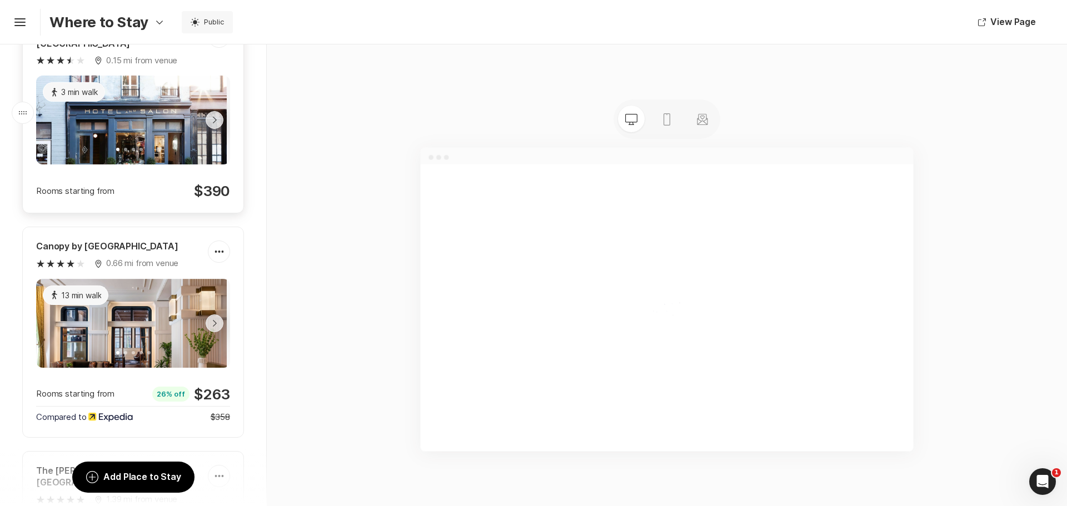
scroll to position [1838, 0]
